Goal: Task Accomplishment & Management: Manage account settings

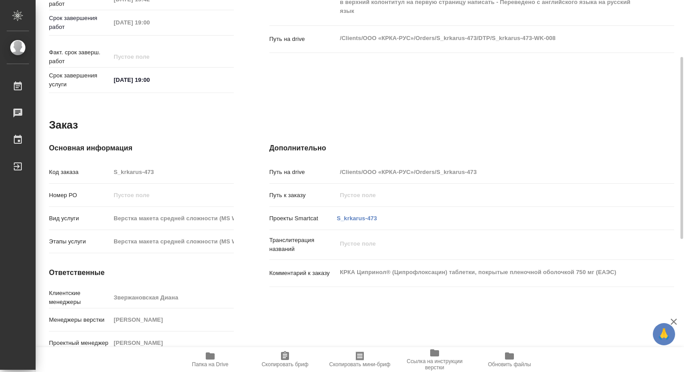
scroll to position [298, 0]
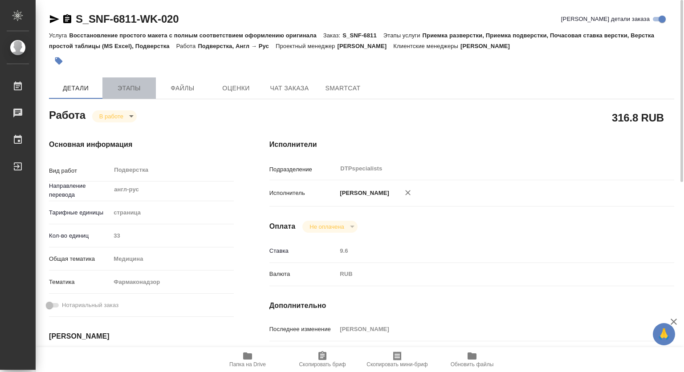
click at [119, 90] on span "Этапы" at bounding box center [129, 88] width 43 height 11
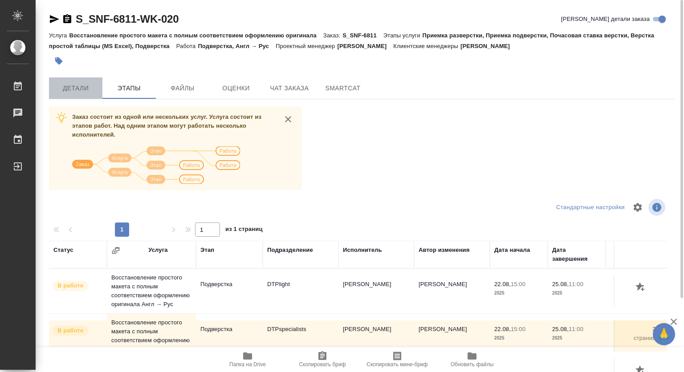
click at [65, 87] on span "Детали" at bounding box center [75, 88] width 43 height 11
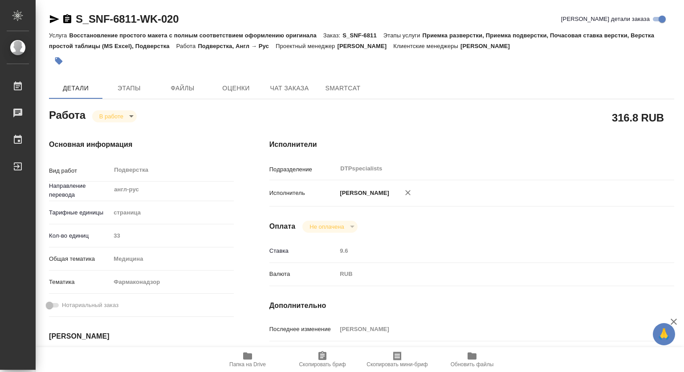
type textarea "x"
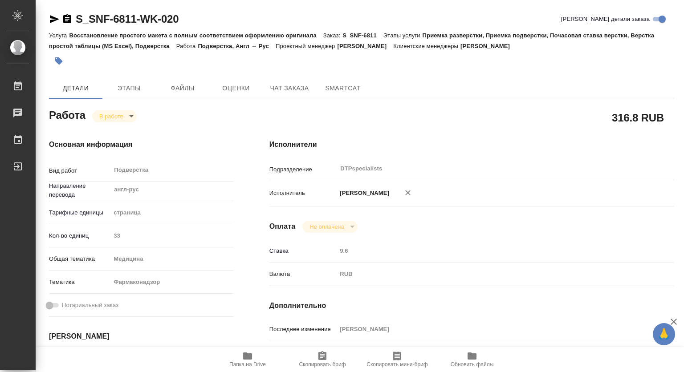
type textarea "x"
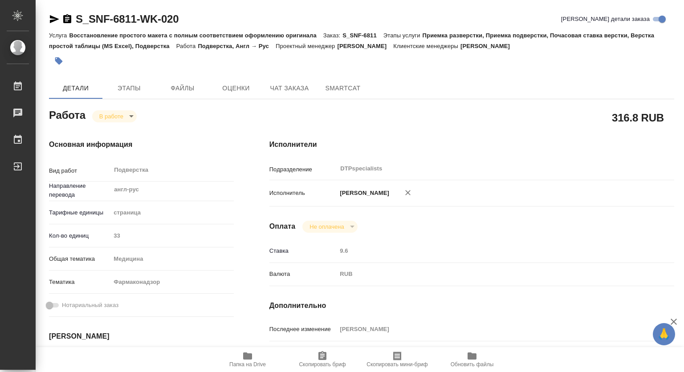
type textarea "x"
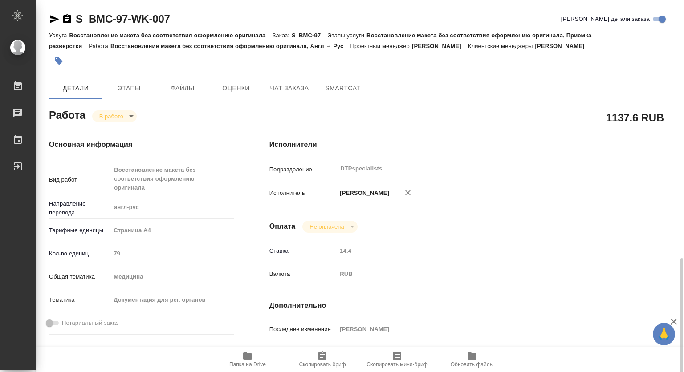
scroll to position [178, 0]
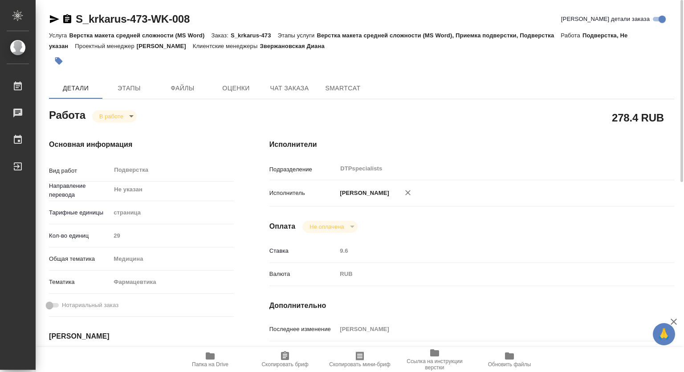
click at [438, 356] on icon "button" at bounding box center [434, 353] width 9 height 7
click at [210, 355] on icon "button" at bounding box center [210, 356] width 9 height 7
click at [122, 117] on body "🙏 .cls-1 fill:#fff; AWATERA Kovtun Svetlana Работы 0 Чаты График Выйти S_krkaru…" at bounding box center [342, 186] width 684 height 372
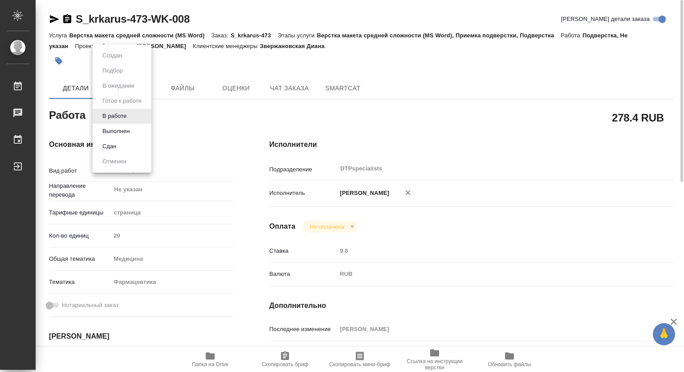
drag, startPoint x: 118, startPoint y: 133, endPoint x: 128, endPoint y: 133, distance: 9.8
click at [118, 61] on button "Выполнен" at bounding box center [112, 56] width 25 height 10
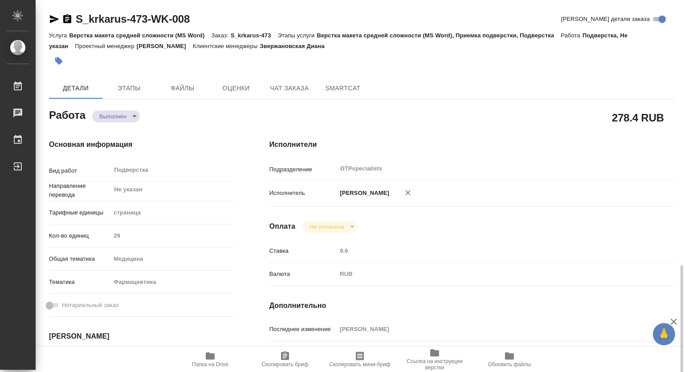
scroll to position [178, 0]
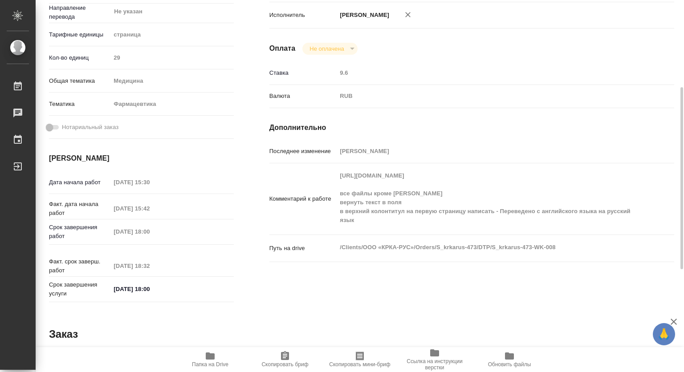
type textarea "x"
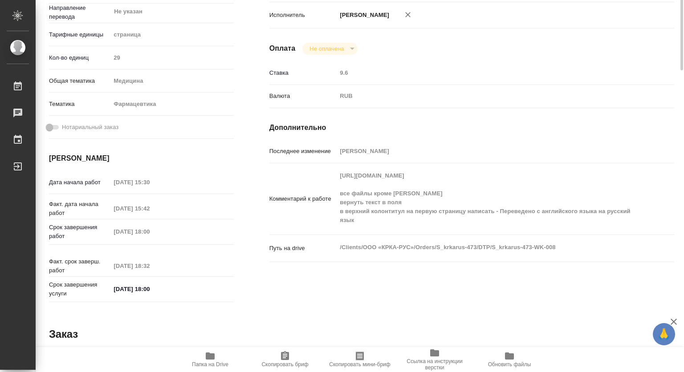
scroll to position [0, 0]
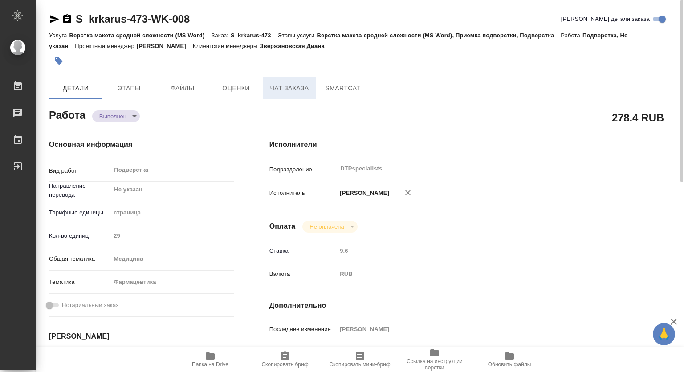
click at [286, 90] on span "Чат заказа" at bounding box center [289, 88] width 43 height 11
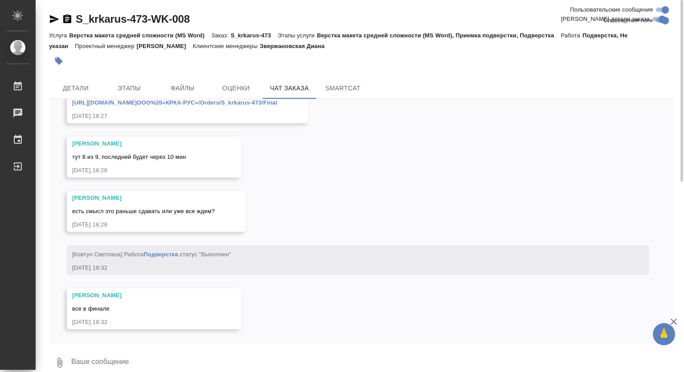
scroll to position [10292, 0]
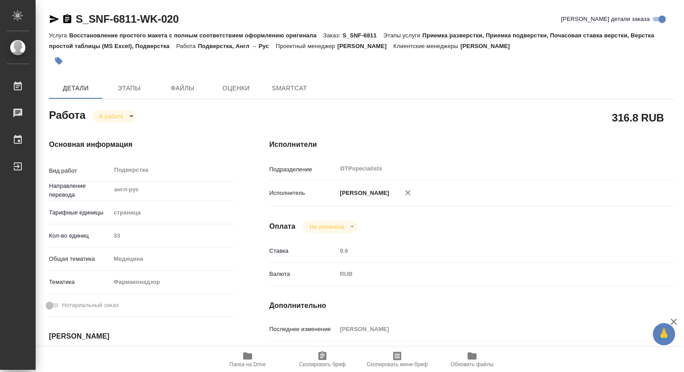
type textarea "x"
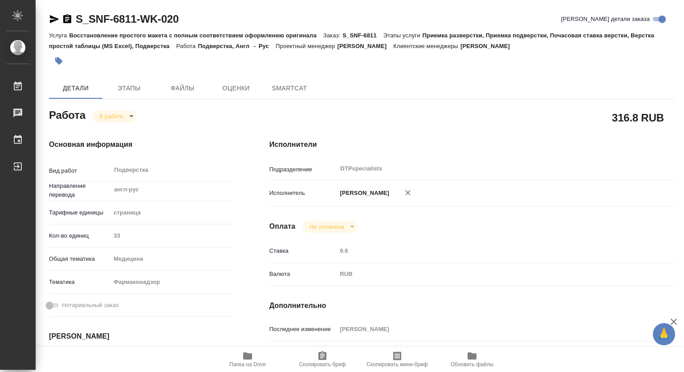
type textarea "x"
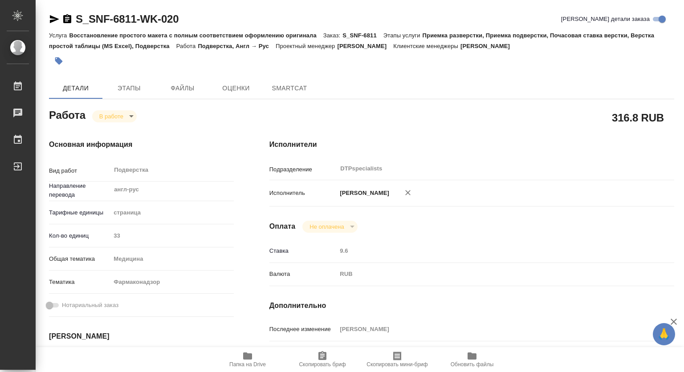
type textarea "x"
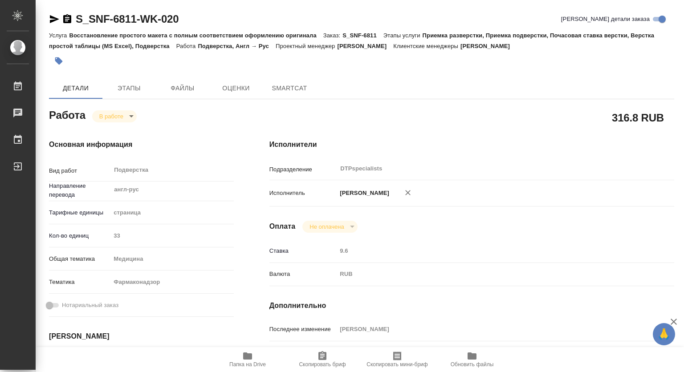
type textarea "x"
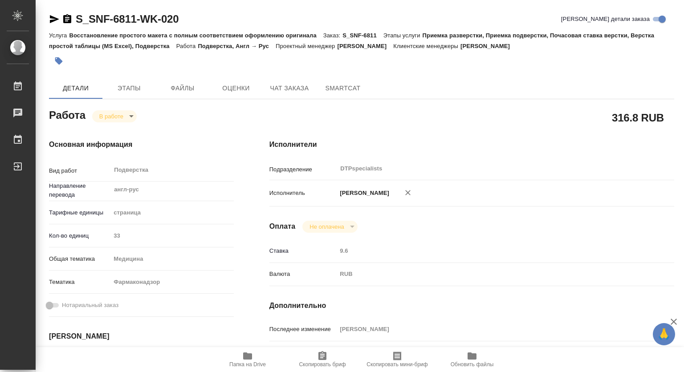
type textarea "x"
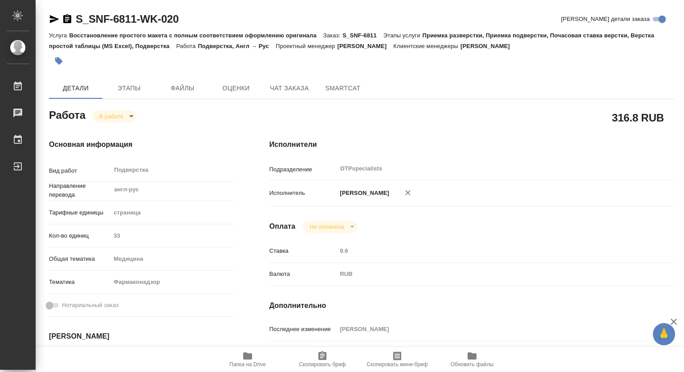
scroll to position [178, 0]
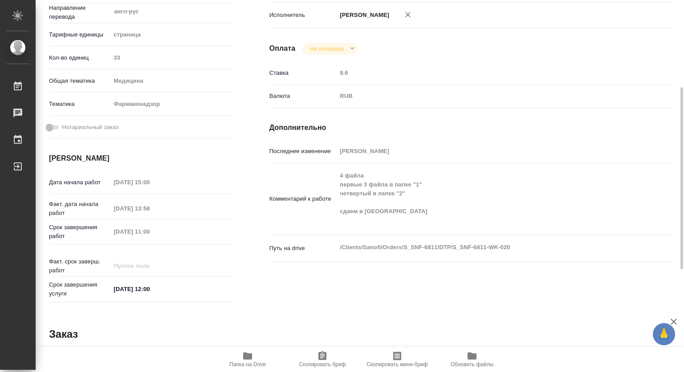
type textarea "x"
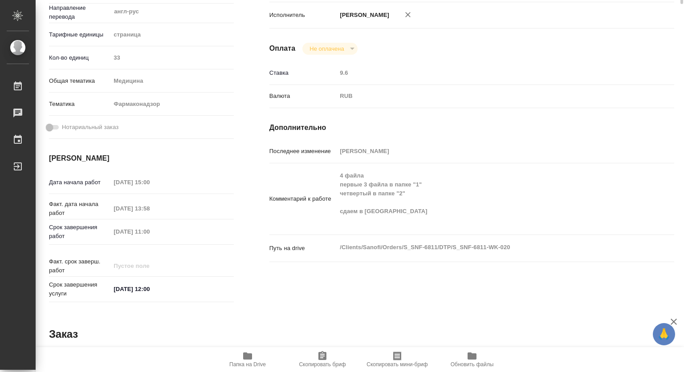
scroll to position [0, 0]
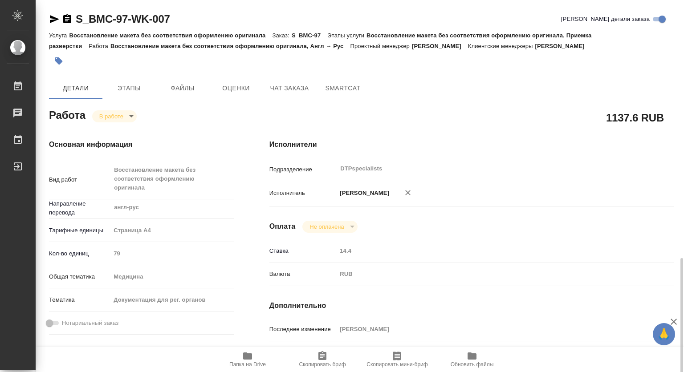
scroll to position [178, 0]
